Goal: Contribute content: Contribute content

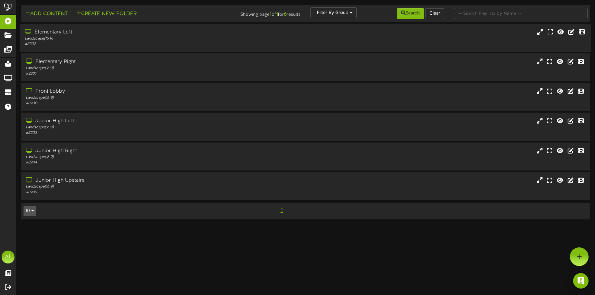
click at [97, 40] on div "Landscape ( 16:9 )" at bounding box center [139, 38] width 228 height 5
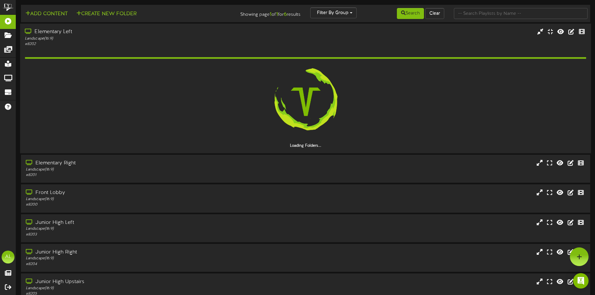
click at [106, 40] on div "Landscape ( 16:9 )" at bounding box center [139, 38] width 228 height 5
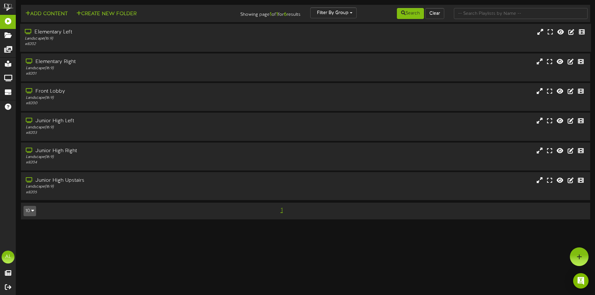
click at [122, 40] on div "Landscape ( 16:9 )" at bounding box center [139, 38] width 228 height 5
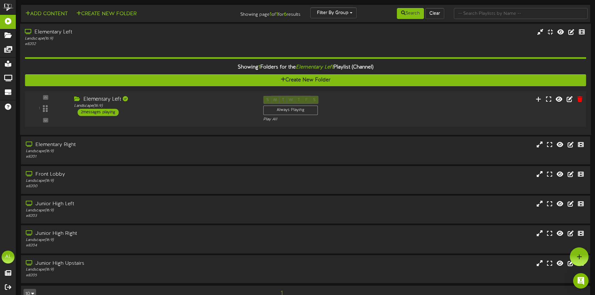
click at [110, 110] on div "2 messages playing" at bounding box center [98, 112] width 41 height 7
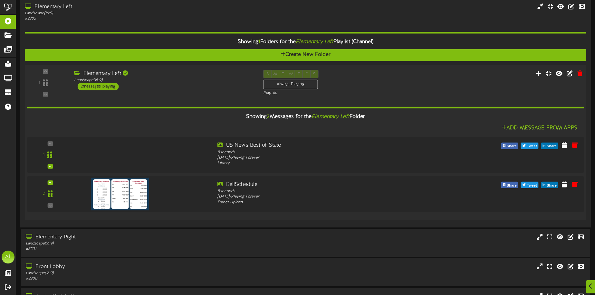
scroll to position [35, 0]
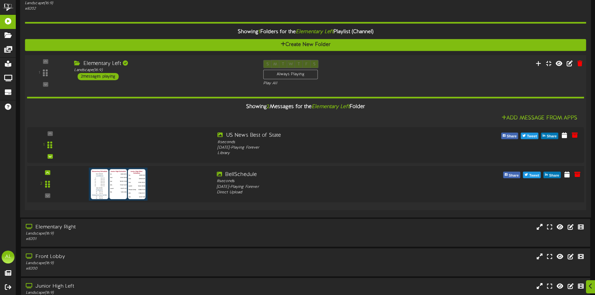
click at [193, 188] on div at bounding box center [141, 182] width 141 height 23
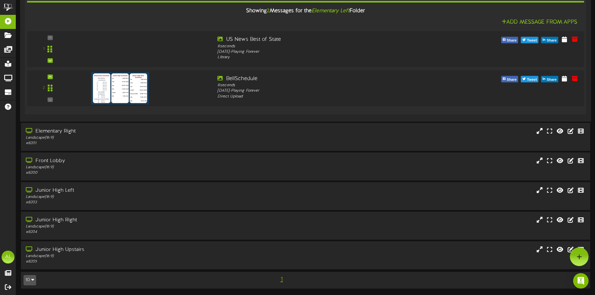
scroll to position [0, 0]
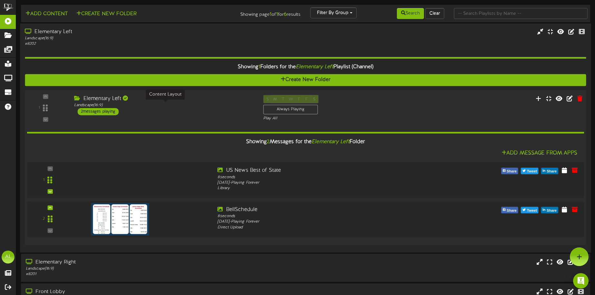
click at [245, 106] on div "Landscape ( 16:9 )" at bounding box center [163, 104] width 179 height 5
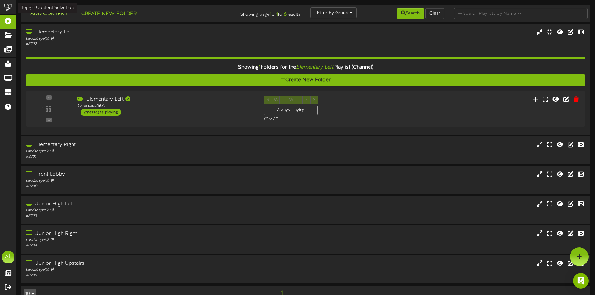
click at [57, 15] on button "Add Content" at bounding box center [47, 14] width 46 height 8
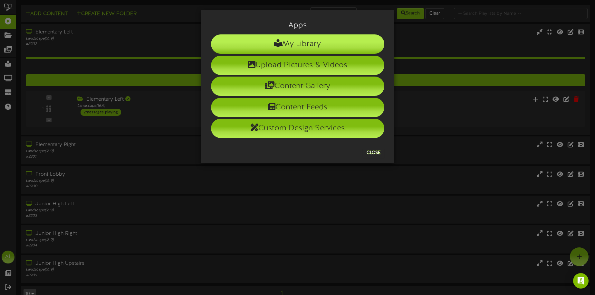
click at [305, 47] on li "My Library" at bounding box center [297, 43] width 173 height 19
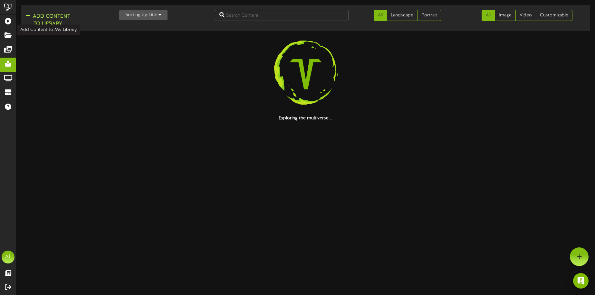
click at [47, 16] on button "Add Content to Library" at bounding box center [48, 20] width 49 height 15
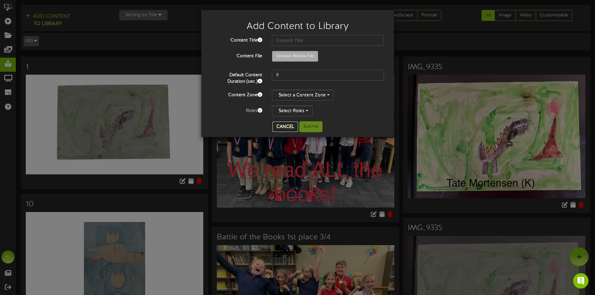
click at [290, 126] on button "Cancel" at bounding box center [284, 127] width 25 height 10
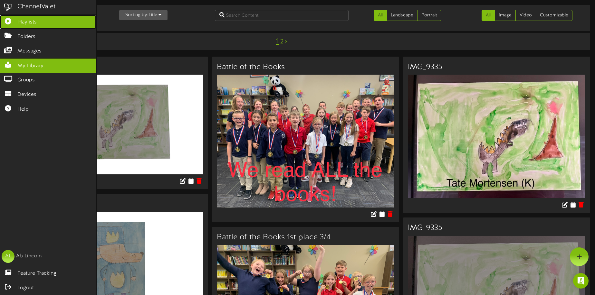
click at [16, 23] on link "Playlists" at bounding box center [48, 22] width 96 height 14
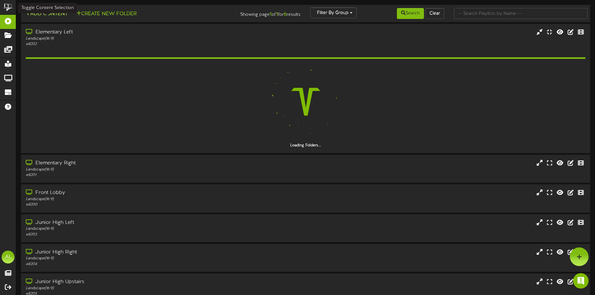
click at [49, 14] on button "Add Content" at bounding box center [47, 14] width 46 height 8
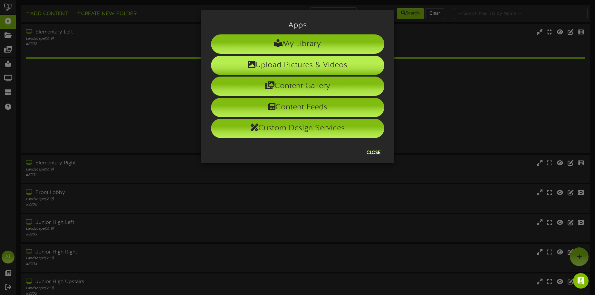
click at [312, 67] on li "Upload Pictures & Videos" at bounding box center [297, 65] width 173 height 19
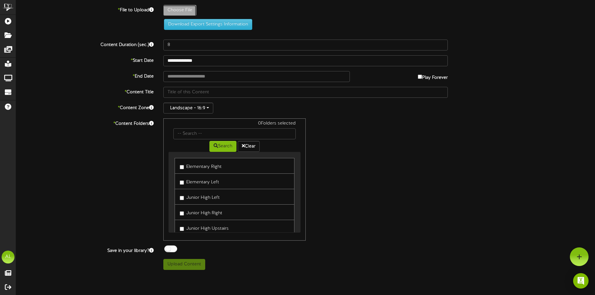
type input "**********"
type input "SpiritWeekJrhigh"
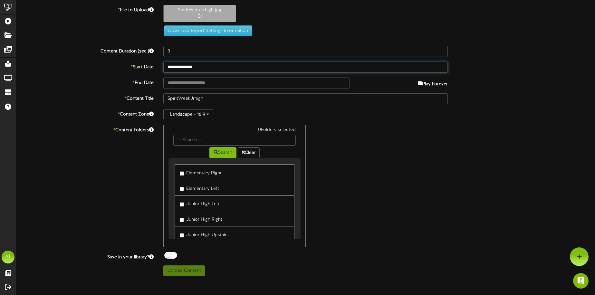
click at [204, 68] on input "**********" at bounding box center [305, 67] width 285 height 11
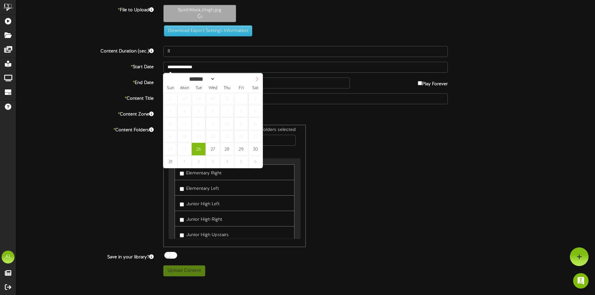
select select "*"
click at [255, 80] on icon at bounding box center [257, 79] width 5 height 5
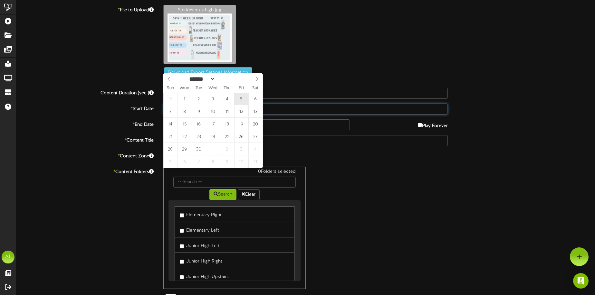
select select "*"
type input "**********"
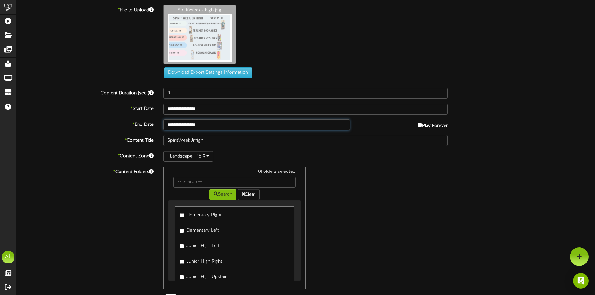
click at [243, 127] on input "**********" at bounding box center [256, 124] width 186 height 11
select select "*"
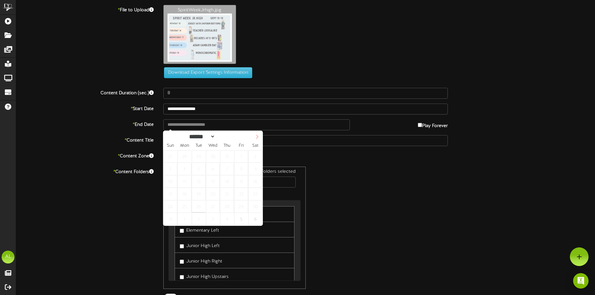
click at [255, 137] on icon at bounding box center [257, 137] width 5 height 5
select select "*"
click at [171, 137] on div "****** ********* ******* ******** ******** ****" at bounding box center [212, 136] width 99 height 10
type input "**********"
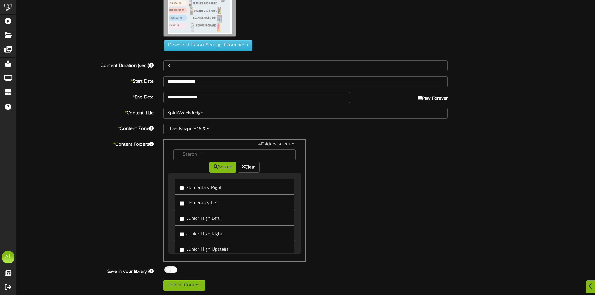
click at [182, 247] on label "Junior High Upstairs" at bounding box center [204, 248] width 49 height 9
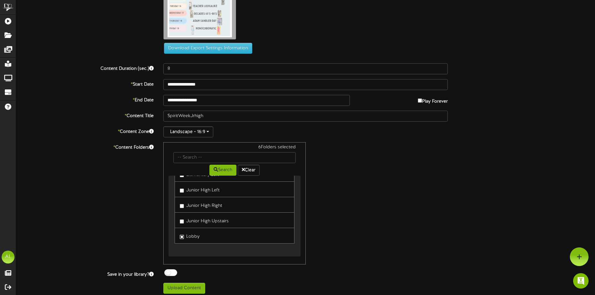
scroll to position [28, 0]
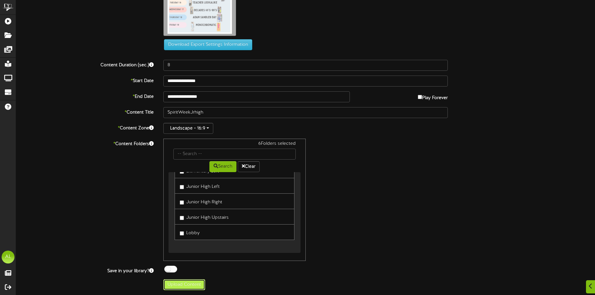
click at [198, 279] on button "Upload Content" at bounding box center [184, 284] width 42 height 11
